Goal: Find contact information: Find contact information

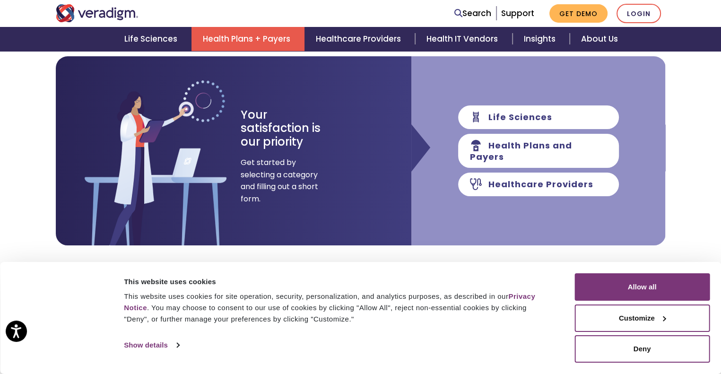
scroll to position [132, 0]
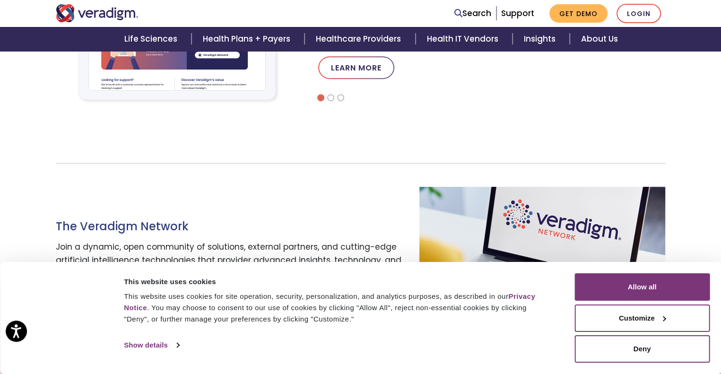
scroll to position [425, 0]
